Goal: Transaction & Acquisition: Purchase product/service

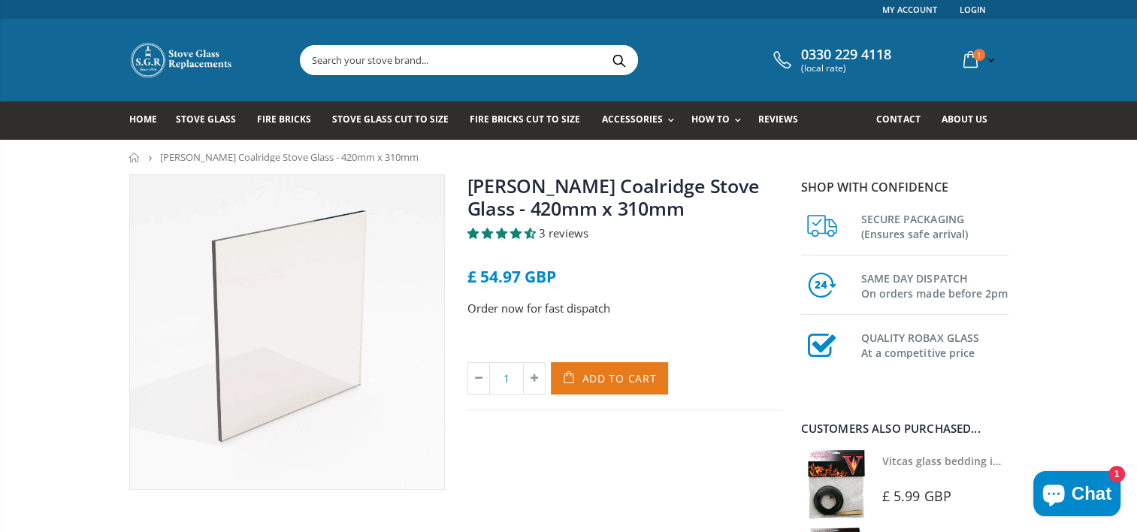
click at [586, 375] on span "Add to Cart" at bounding box center [619, 378] width 74 height 14
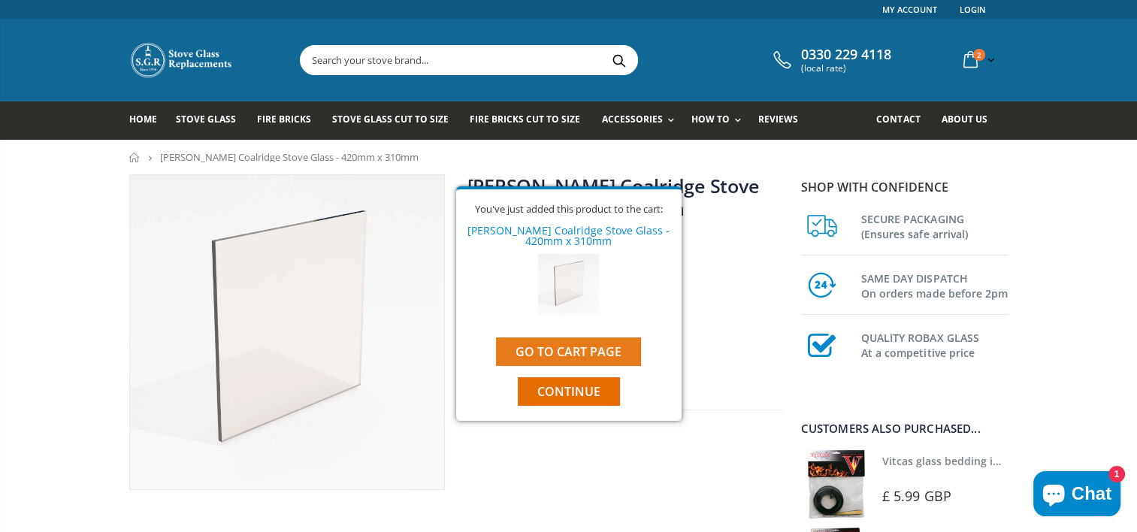
click at [588, 346] on link "Go to cart page" at bounding box center [568, 351] width 145 height 29
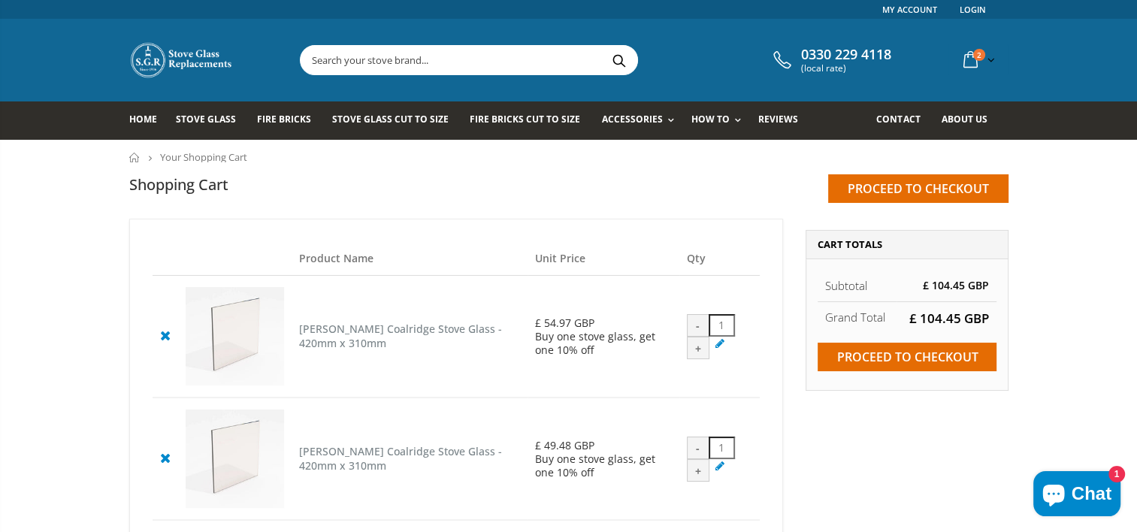
click at [694, 337] on div "-" at bounding box center [698, 325] width 23 height 23
click at [694, 336] on div "-" at bounding box center [698, 325] width 23 height 23
click at [164, 341] on icon at bounding box center [165, 335] width 19 height 18
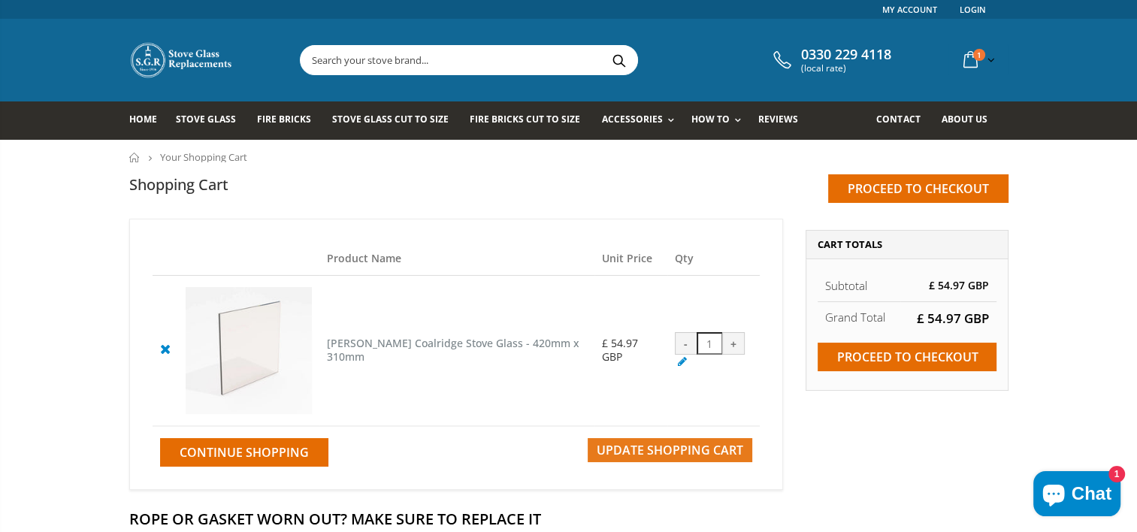
click at [625, 458] on span "Update Shopping Cart" at bounding box center [670, 450] width 147 height 17
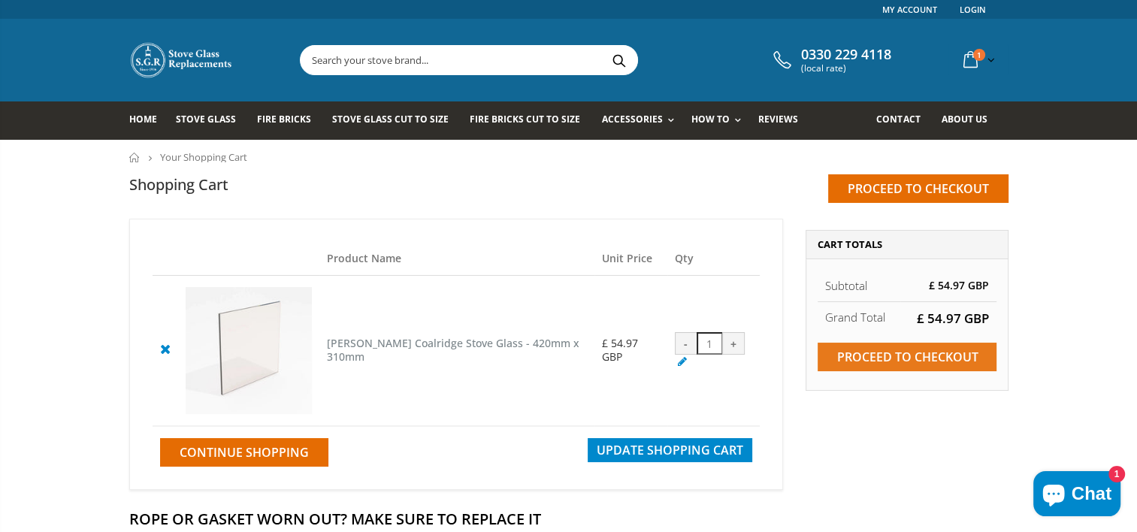
click at [930, 352] on input "Proceed to checkout" at bounding box center [907, 357] width 179 height 29
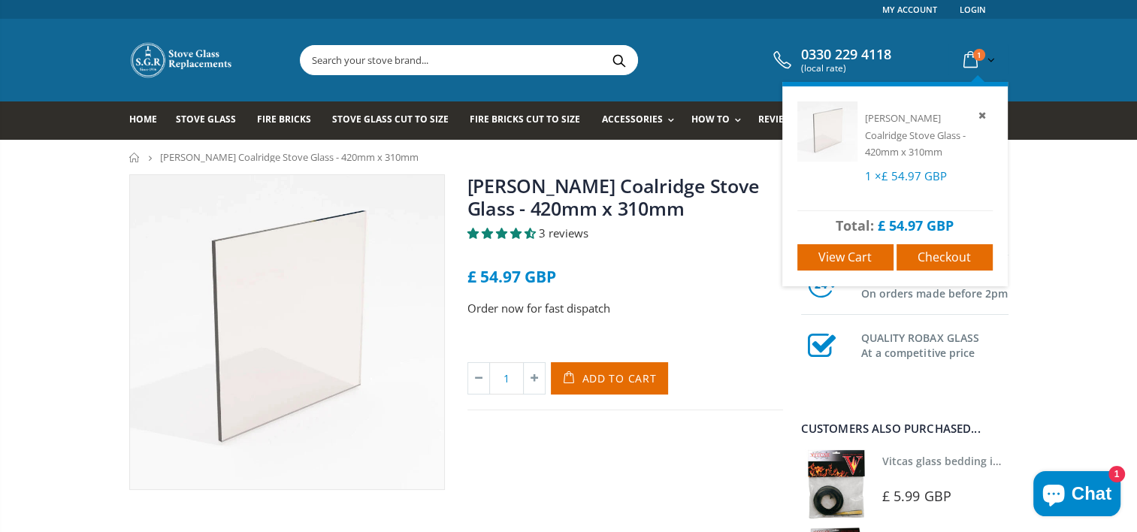
click at [968, 59] on icon at bounding box center [970, 60] width 26 height 27
click at [863, 254] on span "View cart" at bounding box center [844, 257] width 53 height 17
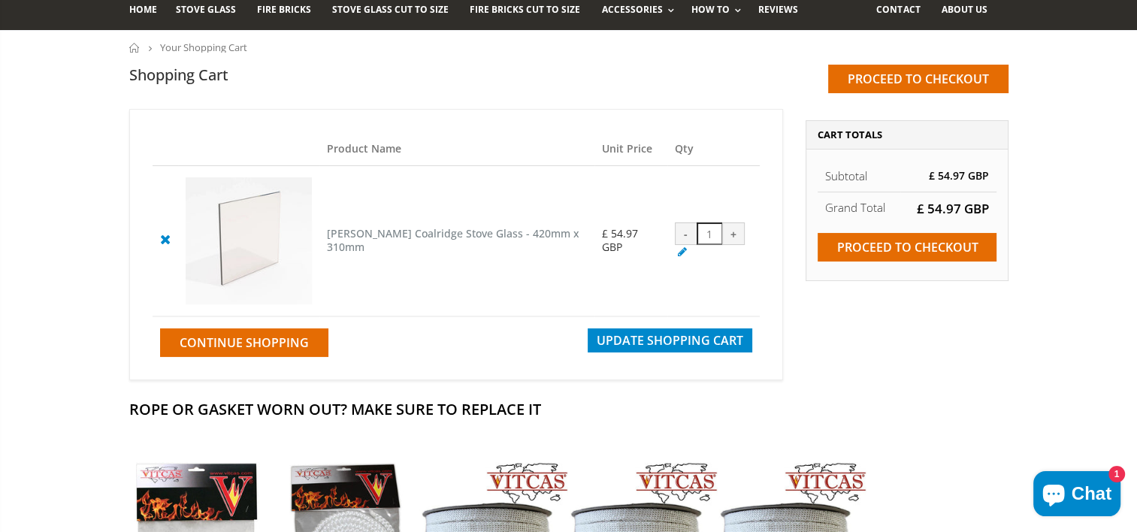
scroll to position [99, 0]
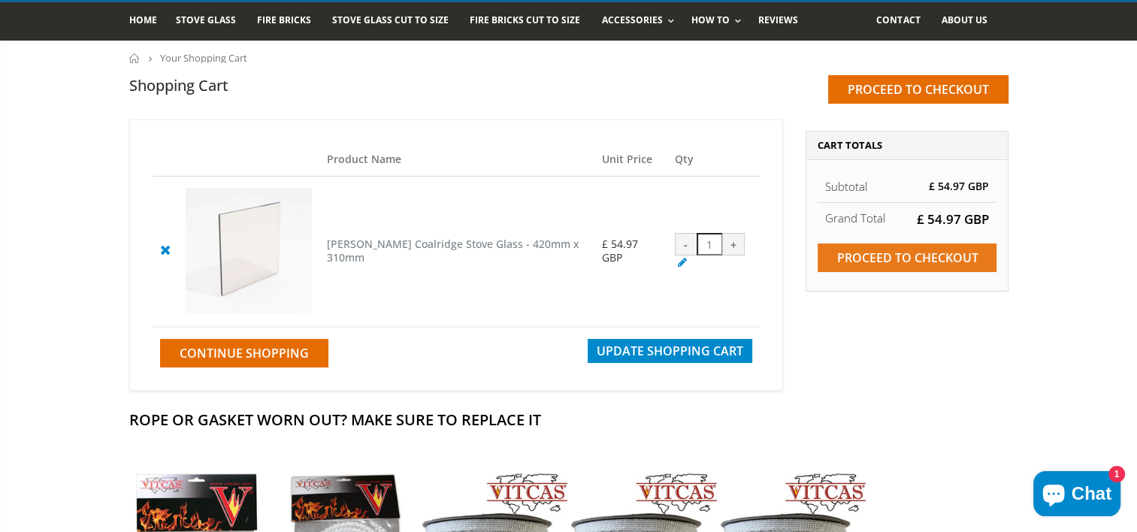
click at [926, 252] on input "Proceed to checkout" at bounding box center [907, 257] width 179 height 29
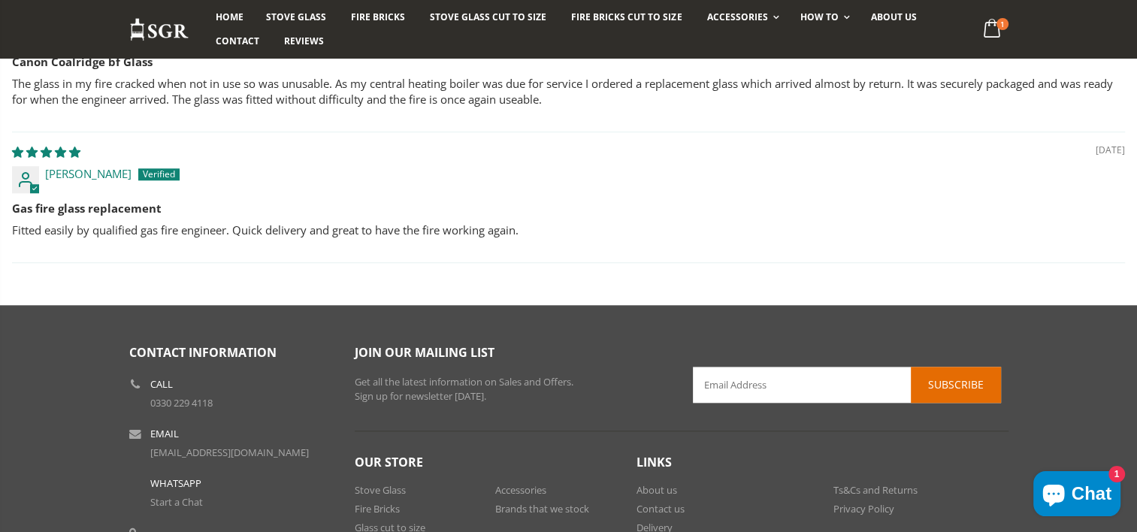
scroll to position [1442, 0]
